Goal: Find specific page/section: Find specific page/section

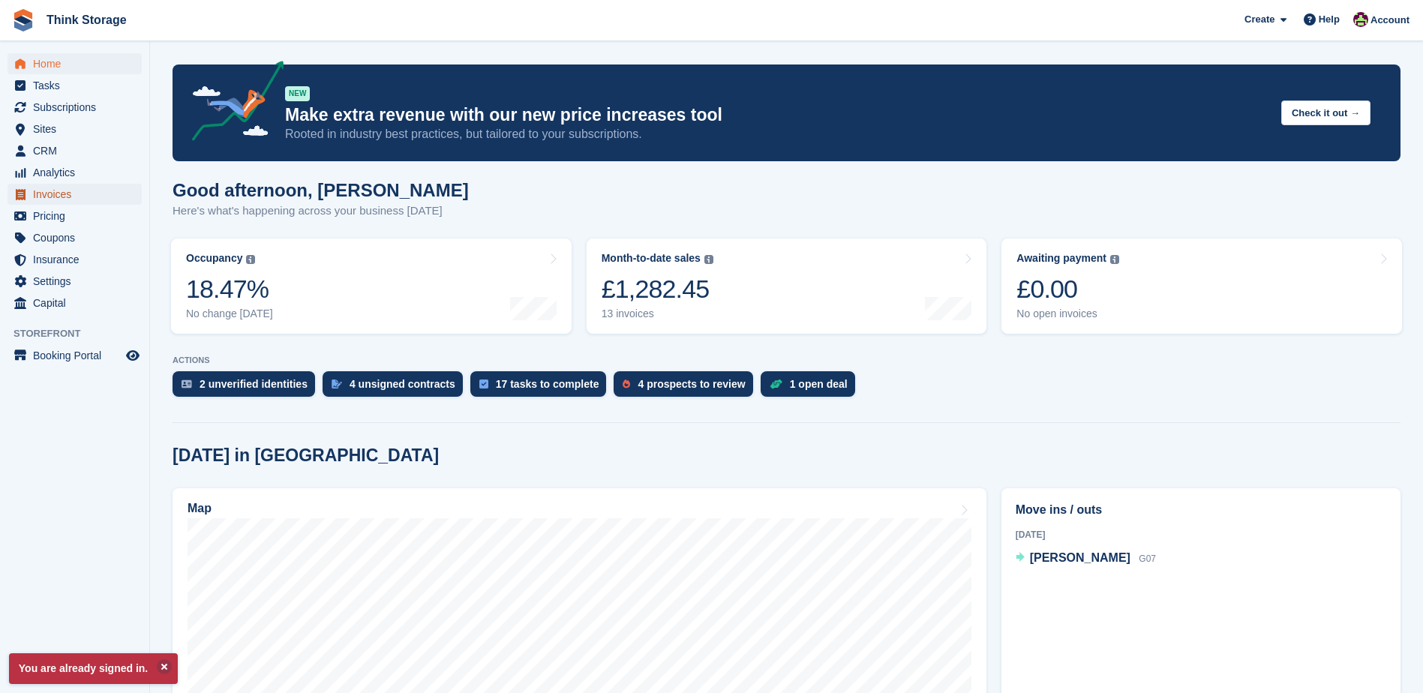
click at [66, 193] on span "Invoices" at bounding box center [78, 194] width 90 height 21
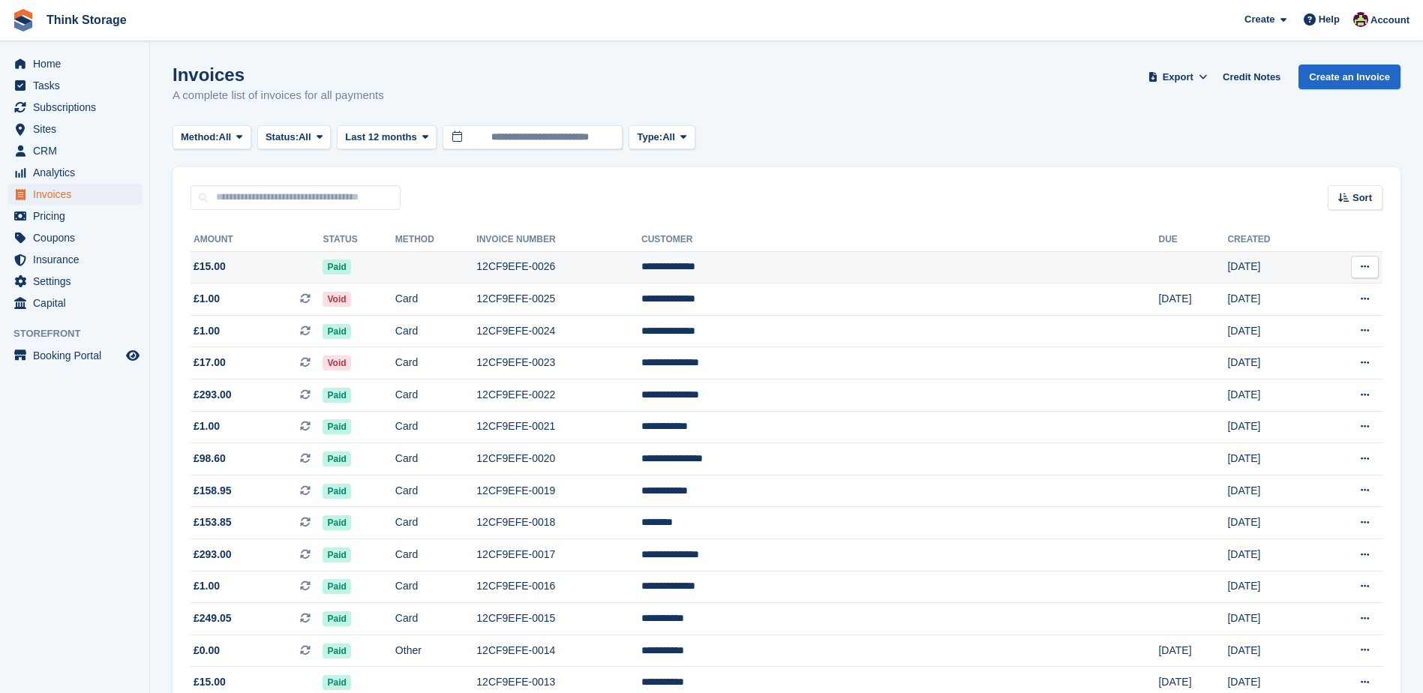
click at [869, 265] on td "**********" at bounding box center [899, 267] width 517 height 32
